Goal: Information Seeking & Learning: Learn about a topic

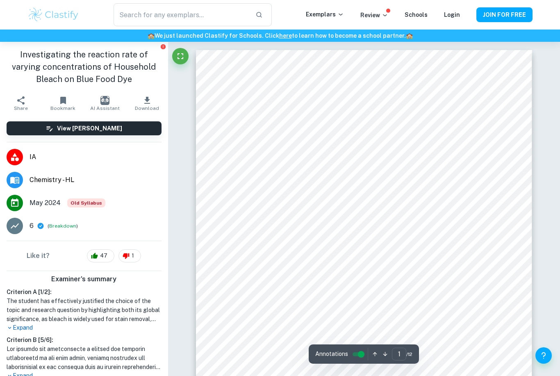
click at [87, 199] on span "Old Syllabus" at bounding box center [86, 203] width 38 height 9
